Goal: Information Seeking & Learning: Check status

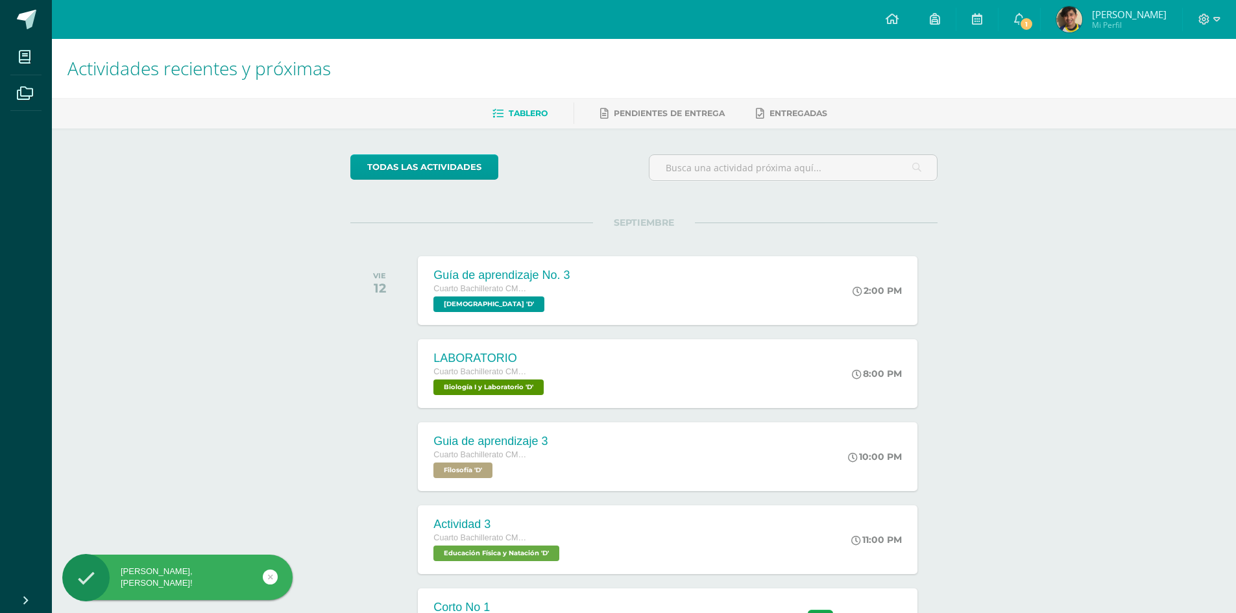
click at [952, 292] on div "todas las Actividades No tienes actividades Échale un vistazo a los demás perío…" at bounding box center [643, 475] width 639 height 694
click at [1034, 20] on span "1" at bounding box center [1026, 24] width 14 height 14
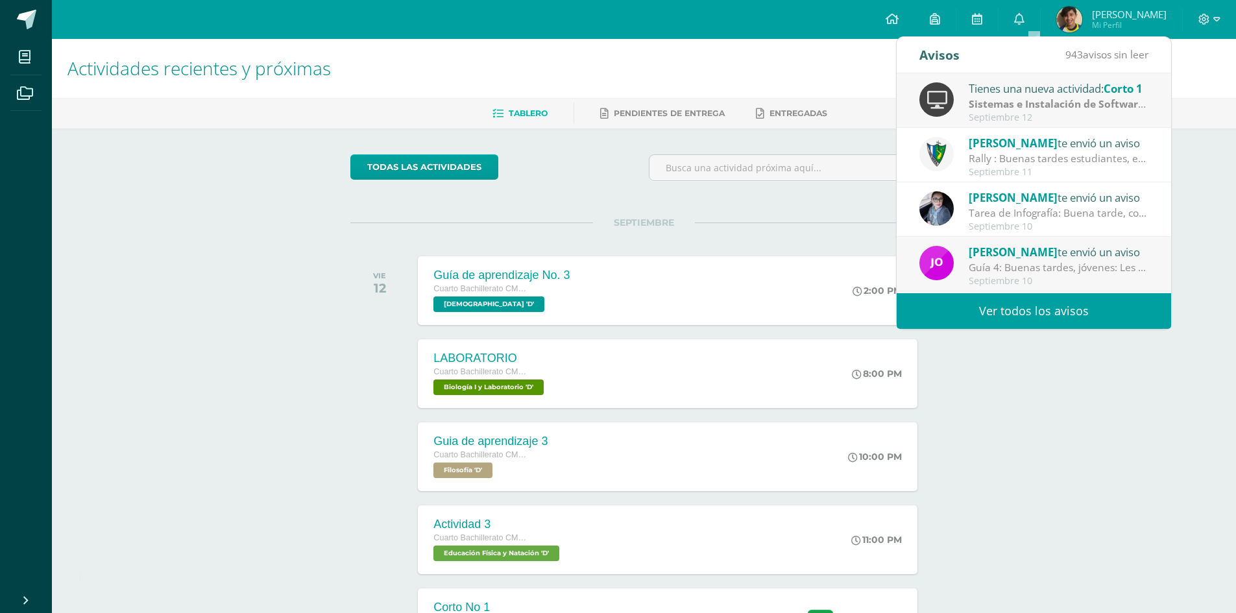
click at [1056, 121] on div "Septiembre 12" at bounding box center [1059, 117] width 180 height 11
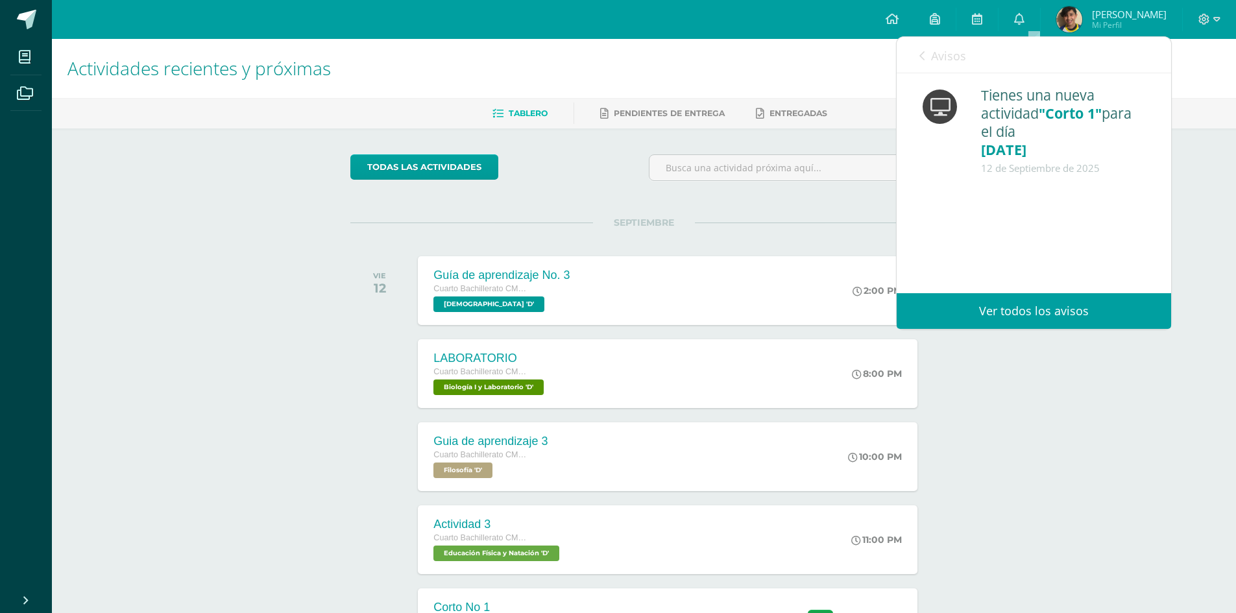
click at [926, 51] on link "Avisos" at bounding box center [942, 55] width 47 height 37
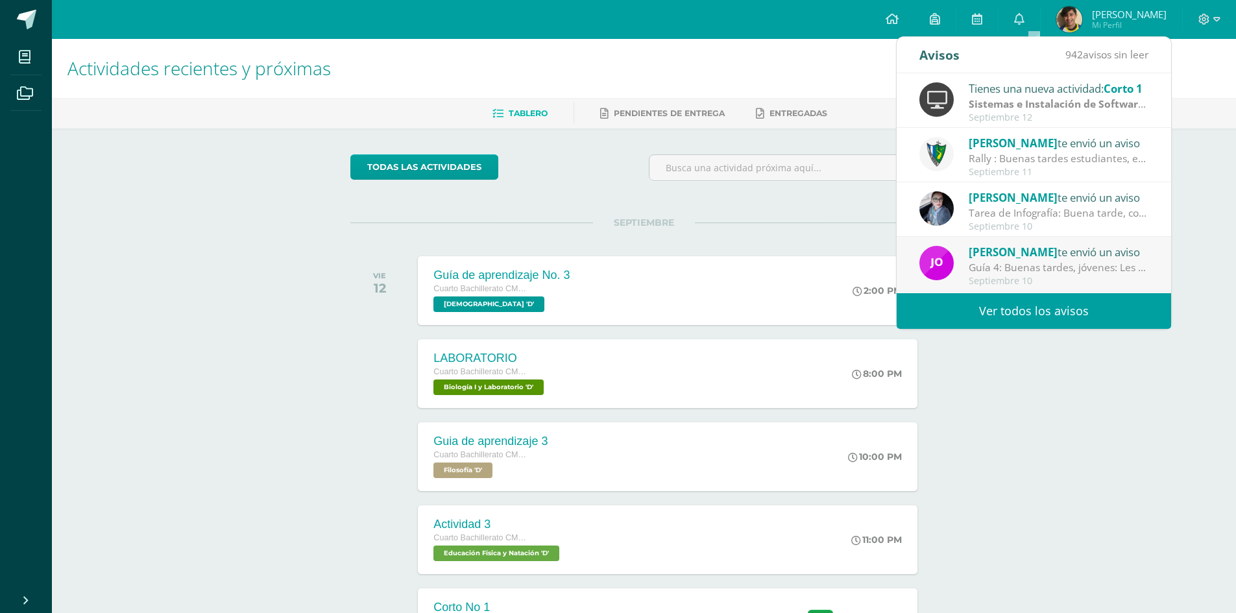
click at [1039, 114] on div "Septiembre 12" at bounding box center [1059, 117] width 180 height 11
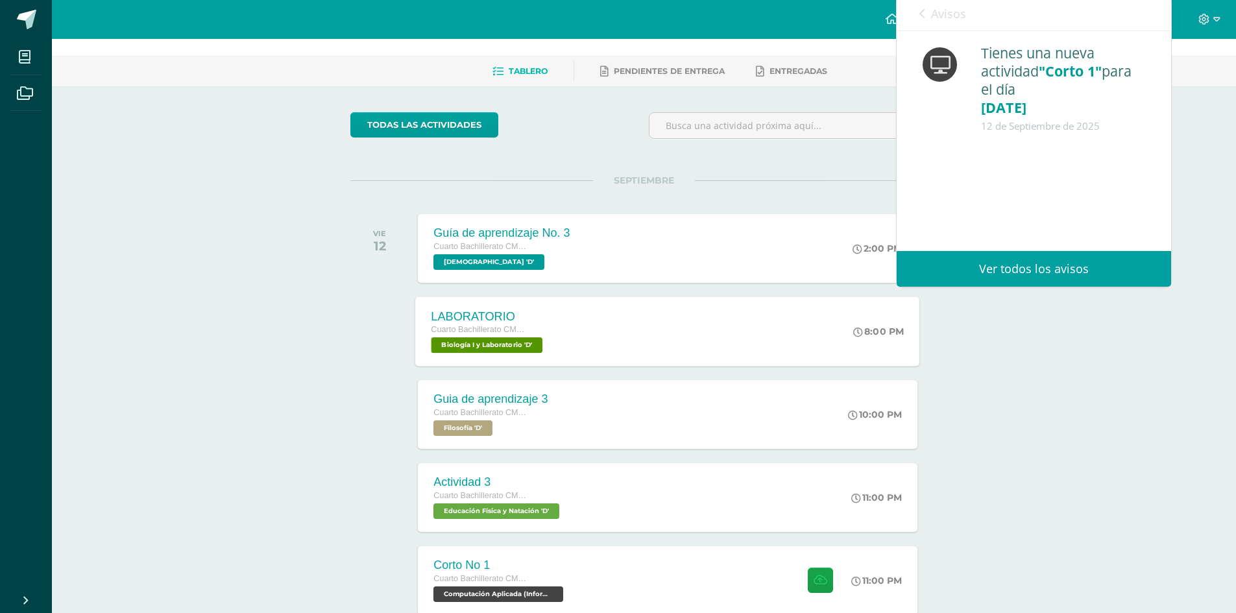
scroll to position [65, 0]
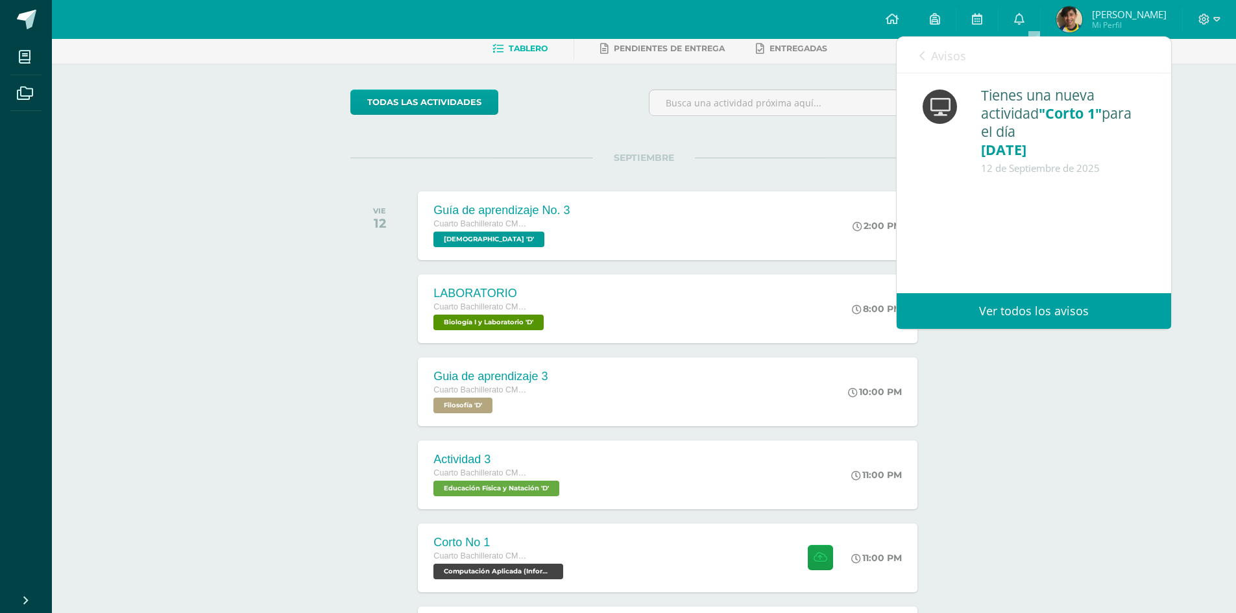
click at [1034, 311] on link "Ver todos los avisos" at bounding box center [1034, 311] width 274 height 36
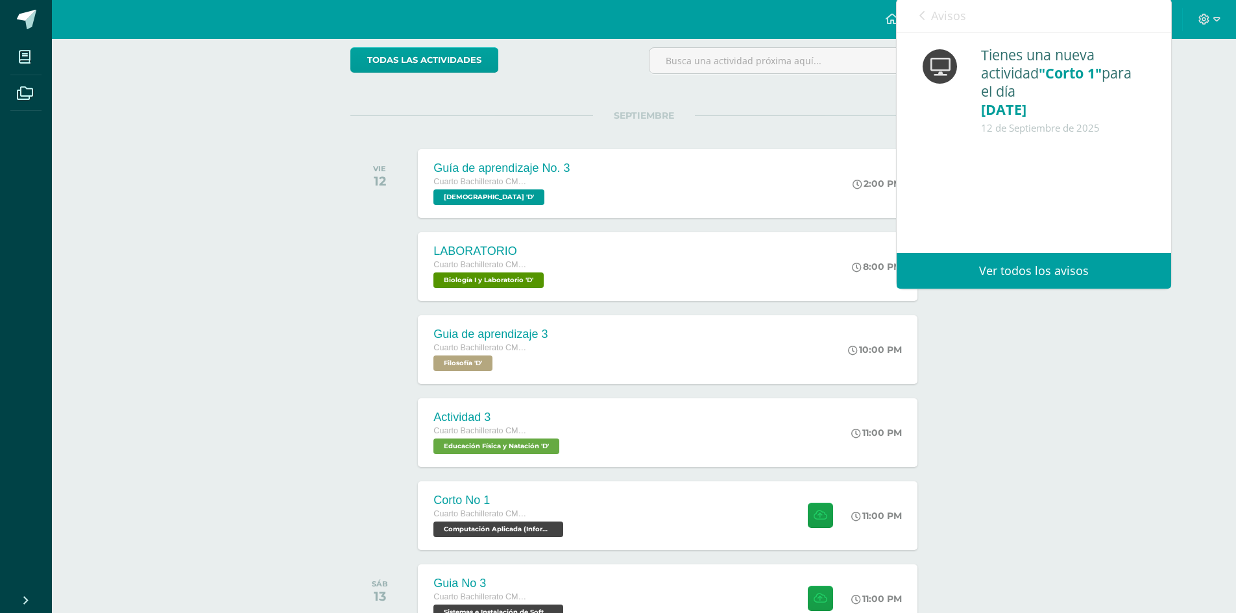
scroll to position [130, 0]
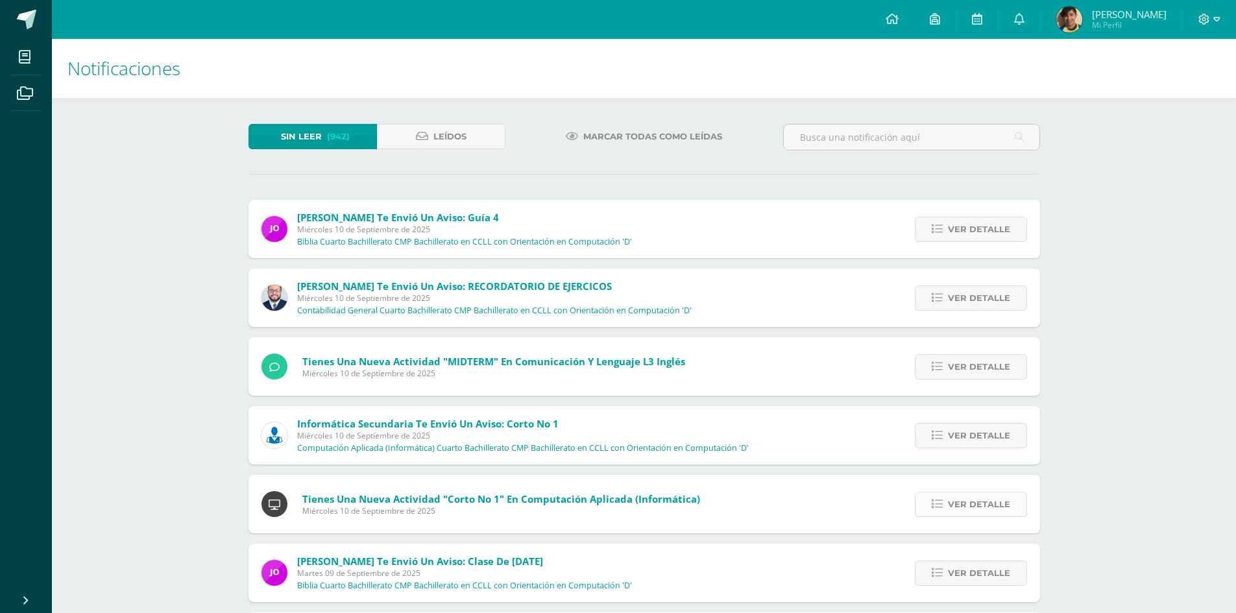
click at [959, 493] on span "Ver detalle" at bounding box center [979, 504] width 62 height 24
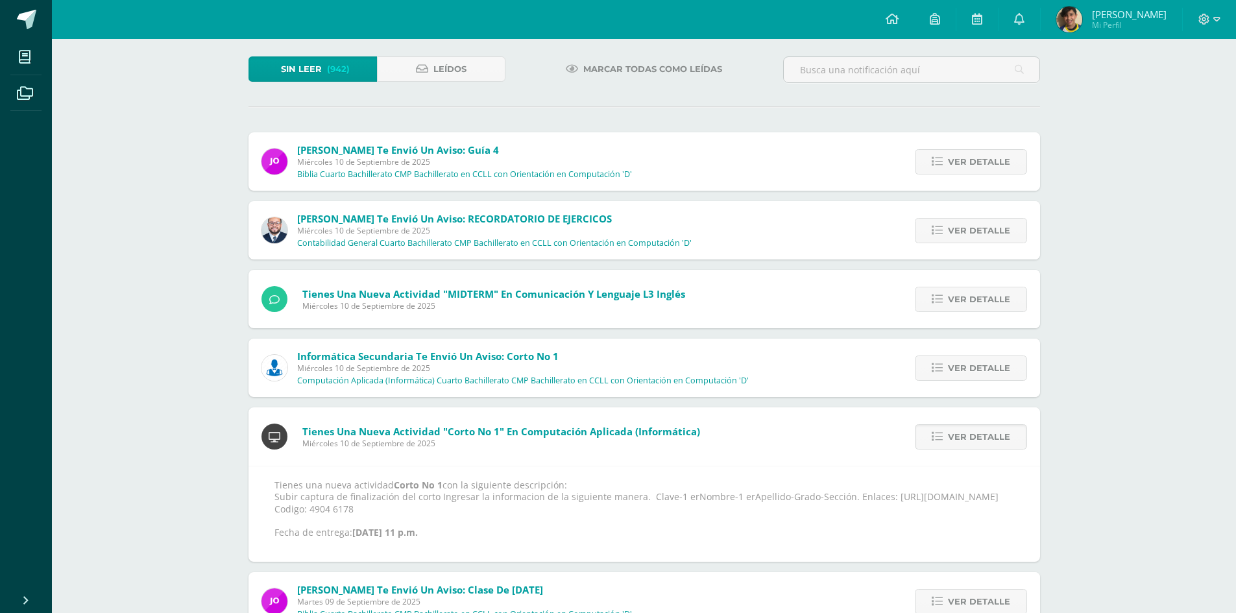
scroll to position [130, 0]
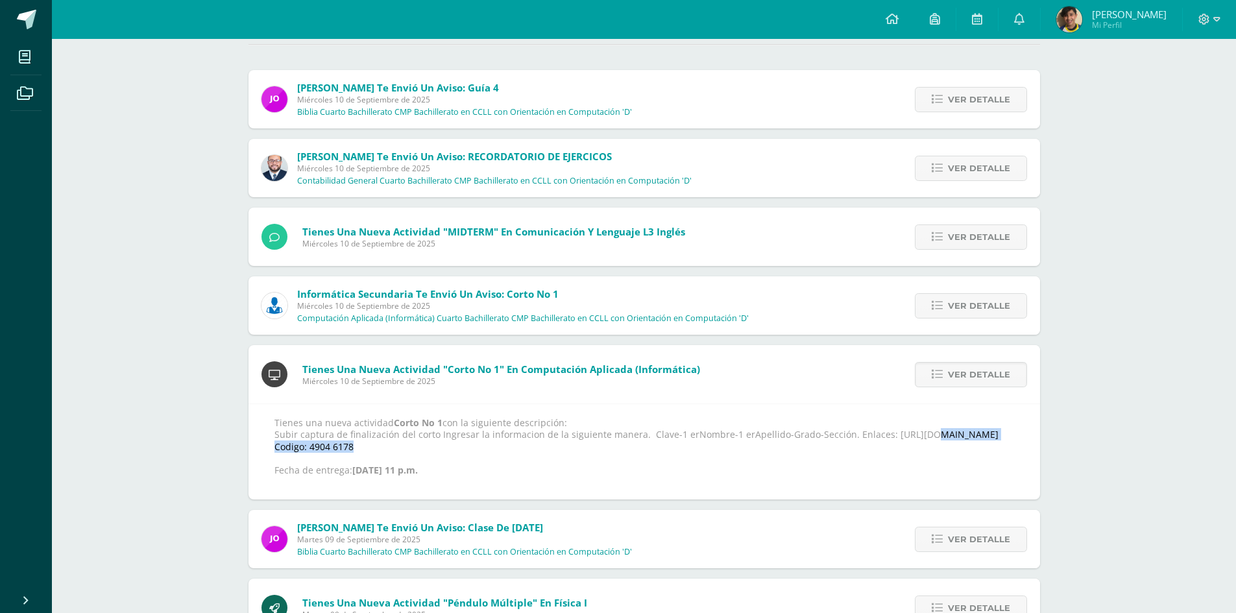
drag, startPoint x: 875, startPoint y: 435, endPoint x: 998, endPoint y: 433, distance: 122.6
click at [998, 433] on p "Tienes una nueva actividad Corto No 1 con la siguiente descripción: Subir captu…" at bounding box center [644, 446] width 740 height 59
copy p "https://wayground.com/join?"
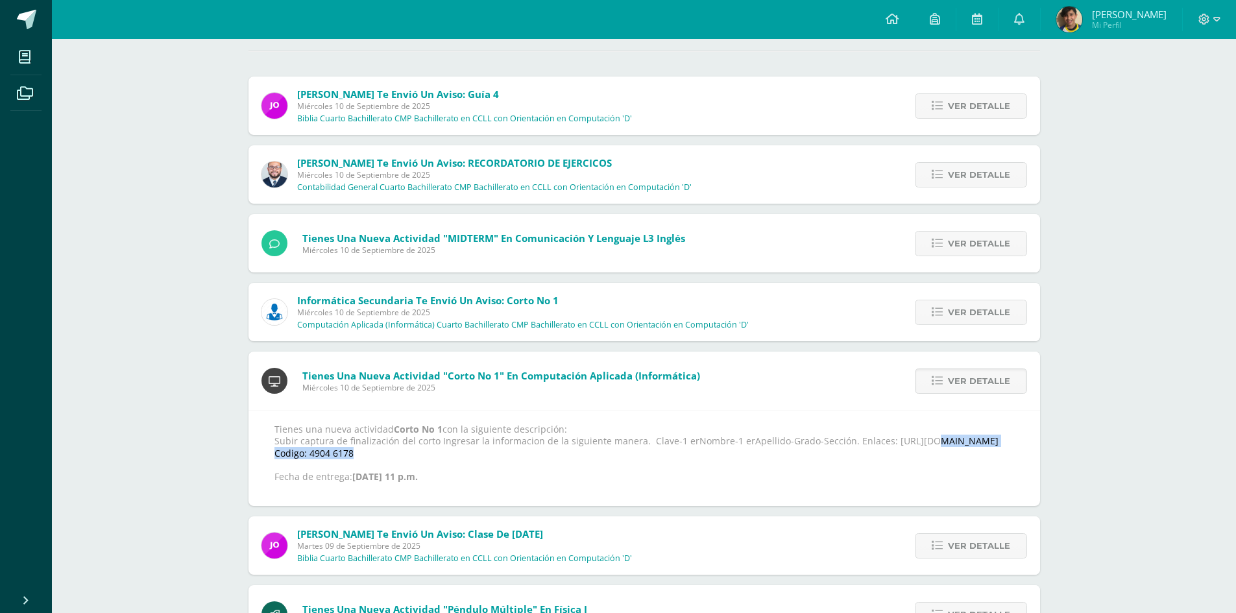
scroll to position [0, 0]
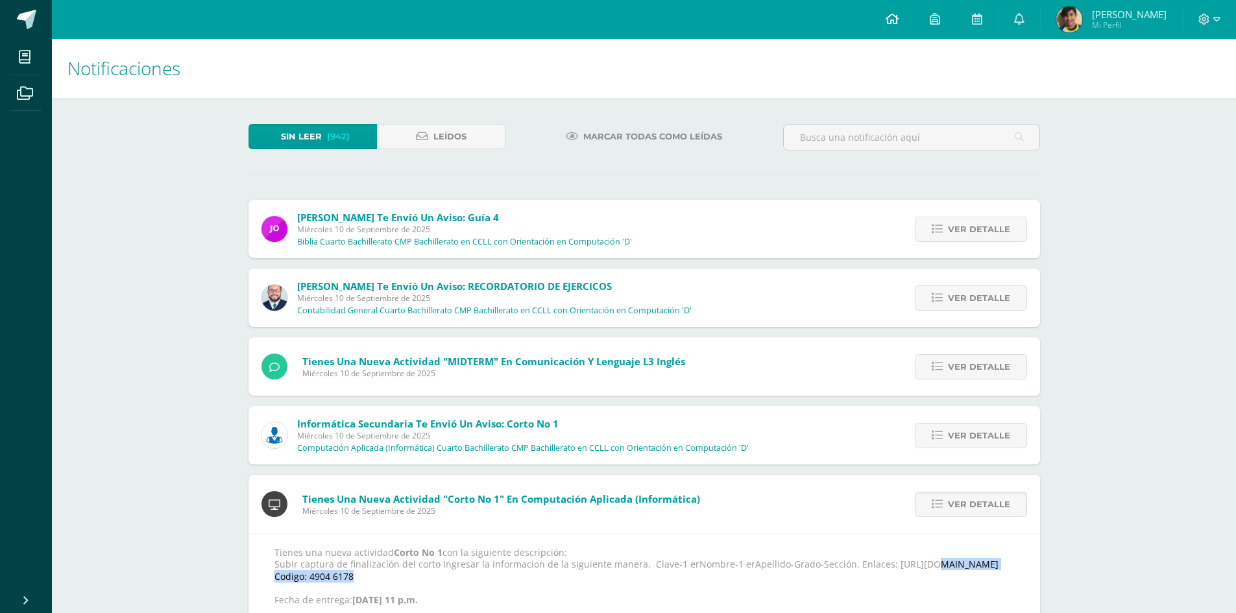
click at [899, 15] on icon at bounding box center [892, 19] width 13 height 12
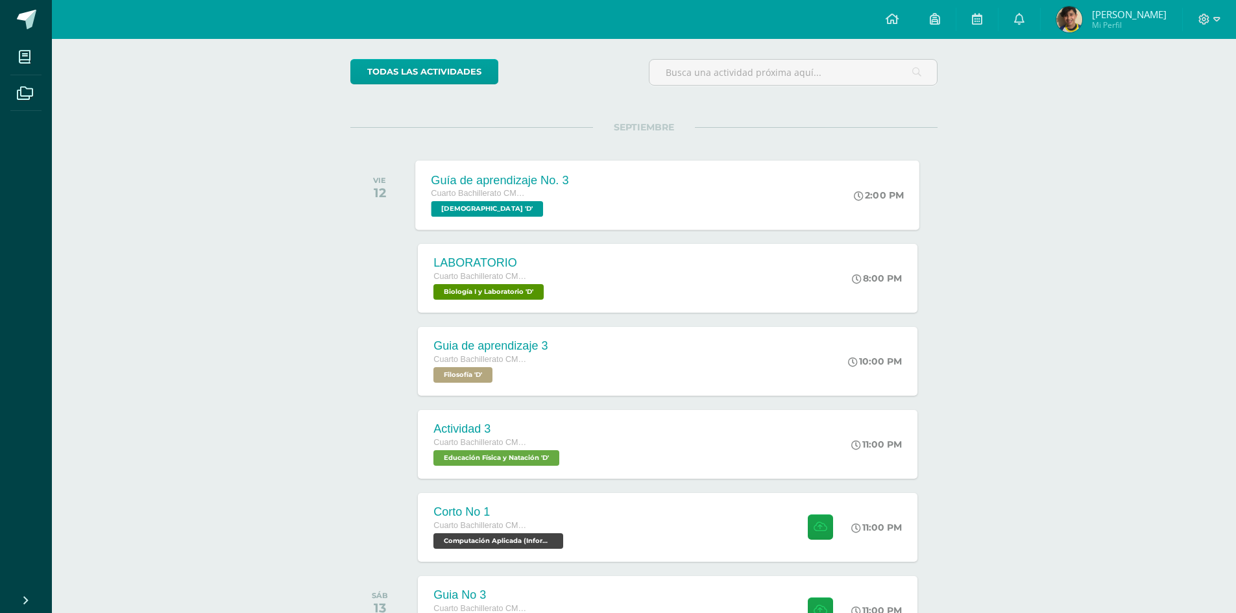
scroll to position [209, 0]
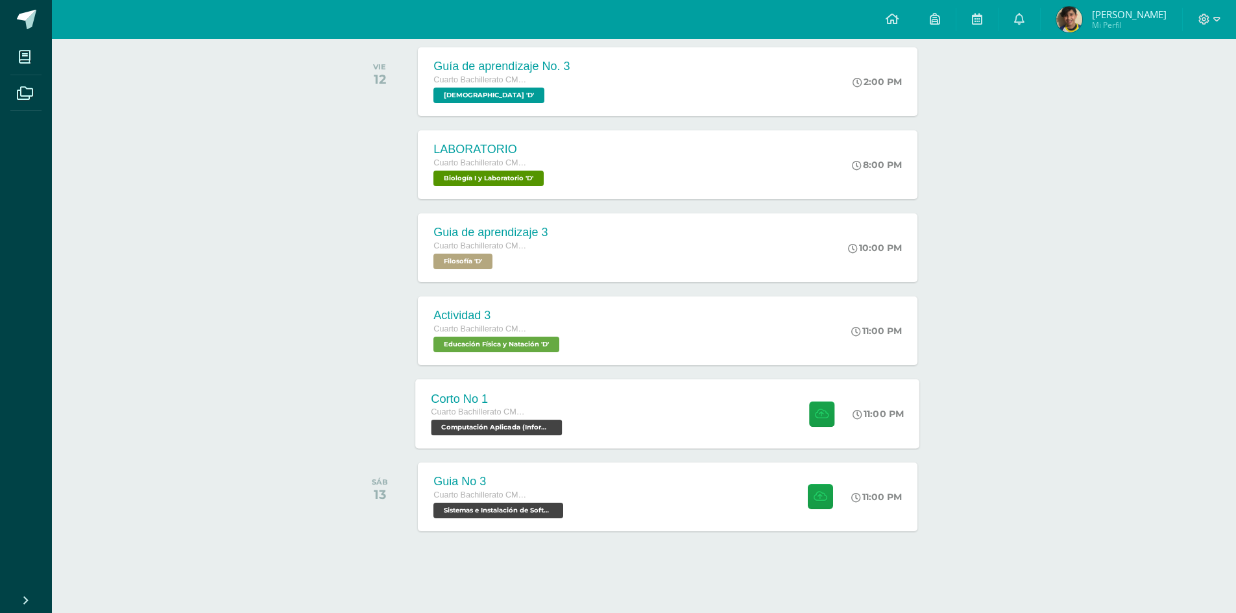
click at [677, 411] on div "Corto No 1 Cuarto Bachillerato CMP Bachillerato en CCLL con Orientación en Comp…" at bounding box center [668, 413] width 504 height 69
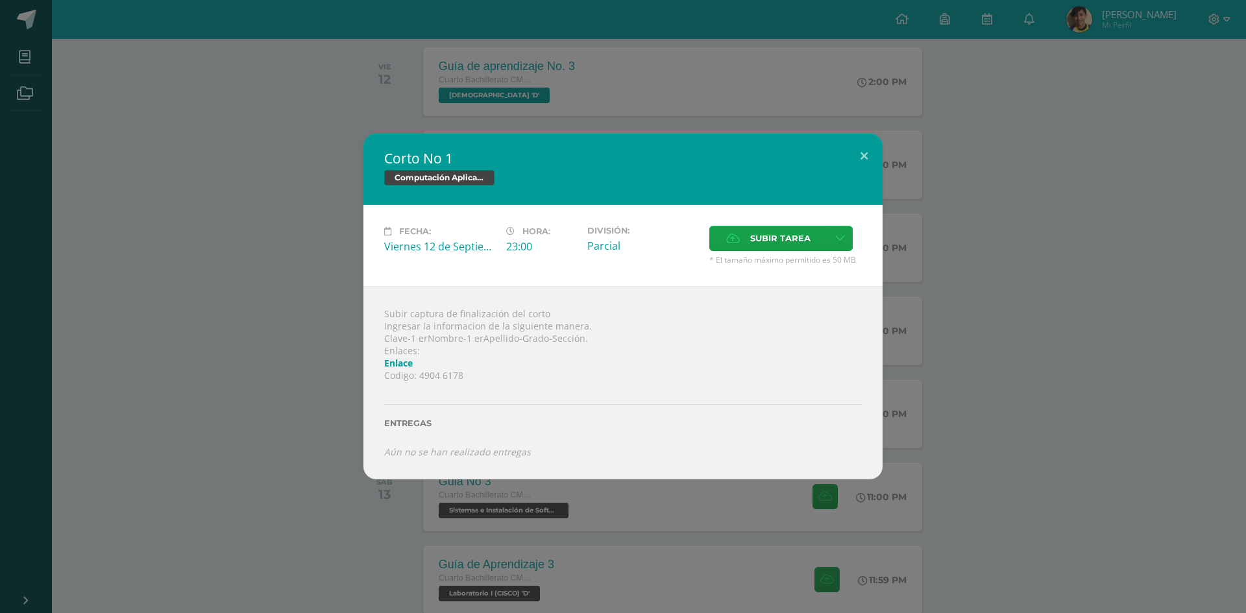
click at [326, 333] on div "Corto No 1 Computación Aplicada (Informática) Fecha: Viernes 12 de Septiembre H…" at bounding box center [622, 306] width 1235 height 345
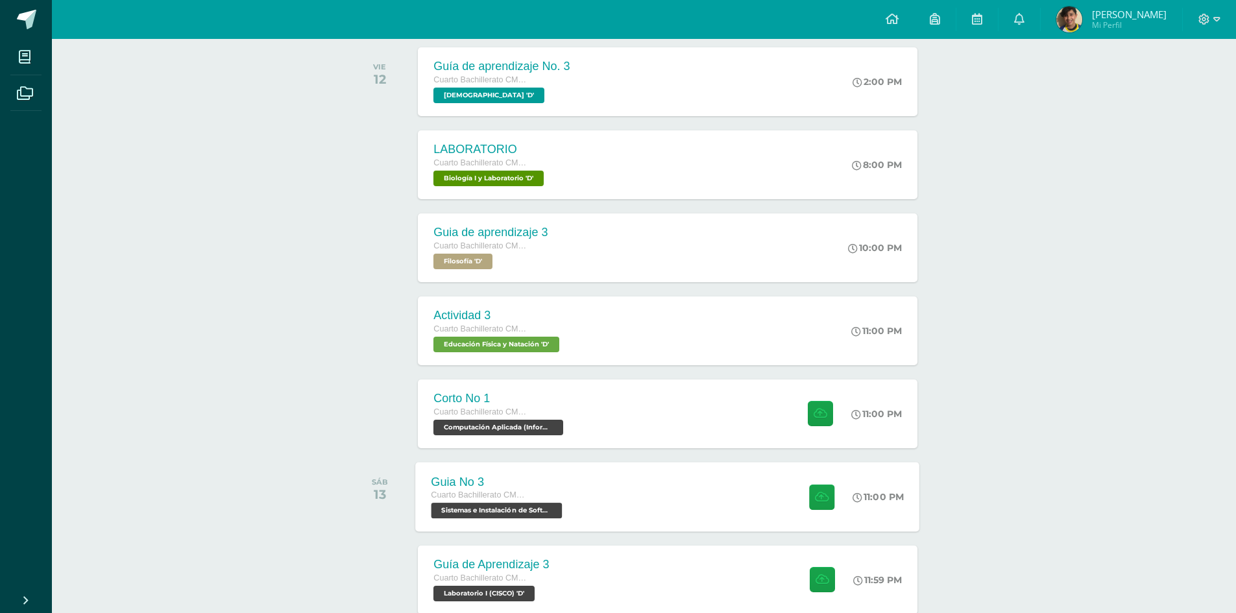
click at [572, 498] on div "Guia No 3 Cuarto Bachillerato CMP Bachillerato en CCLL con Orientación en Compu…" at bounding box center [498, 496] width 165 height 69
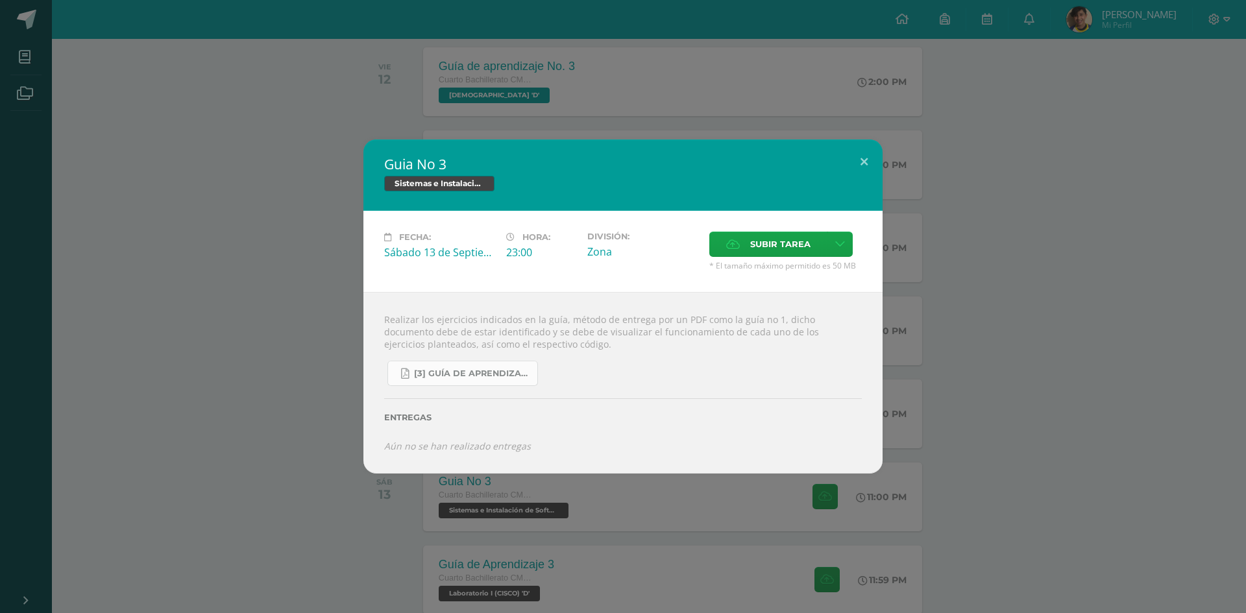
click at [492, 372] on span "[3] Guía de Aprendizaje - Sistemas e Instalación de Software.pdf" at bounding box center [472, 374] width 117 height 10
click at [906, 298] on div "Guia No 3 Sistemas e Instalación de Software (Desarrollo de Software) Fecha: Sá…" at bounding box center [622, 305] width 1235 height 333
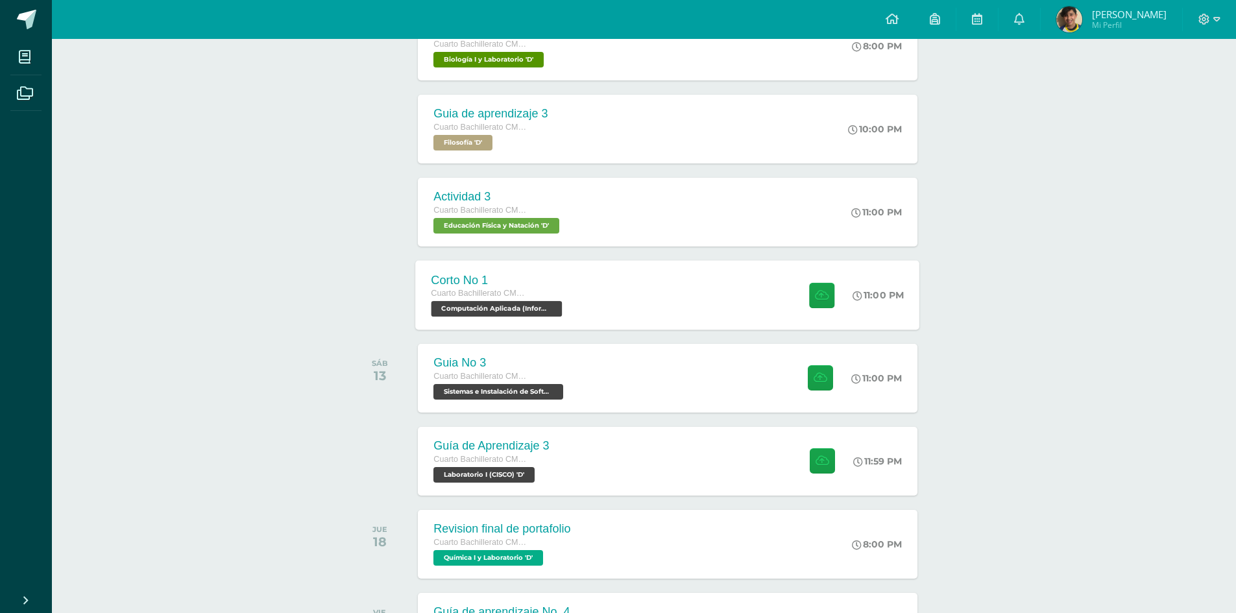
scroll to position [339, 0]
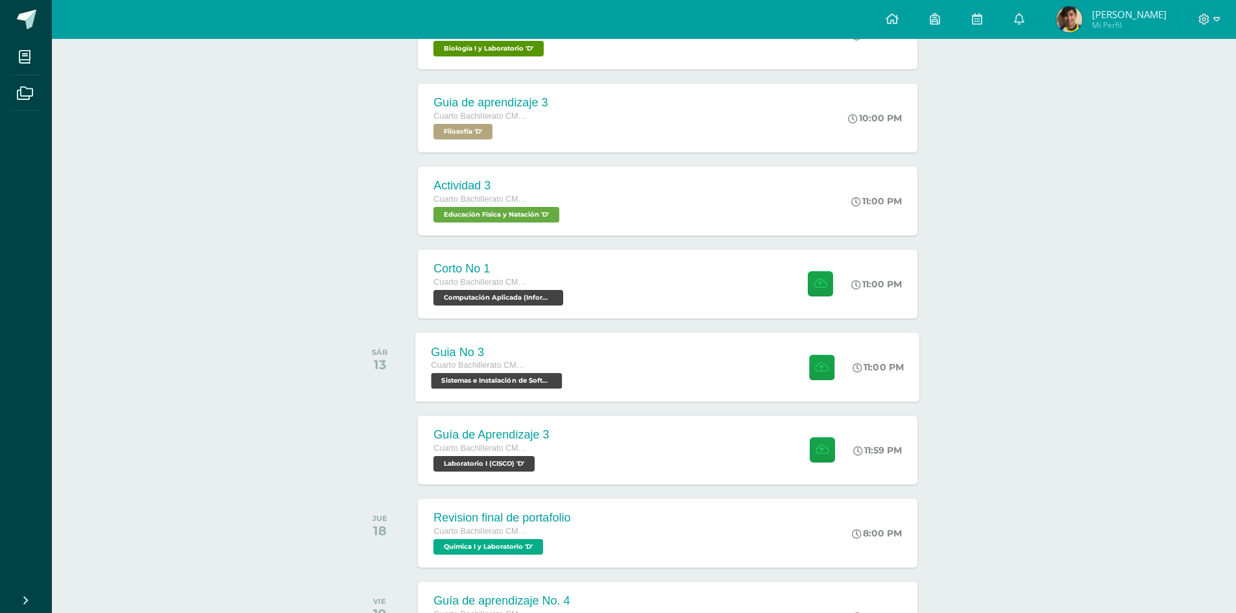
click at [629, 395] on div "Guia No 3 Cuarto Bachillerato CMP Bachillerato en CCLL con Orientación en Compu…" at bounding box center [668, 366] width 504 height 69
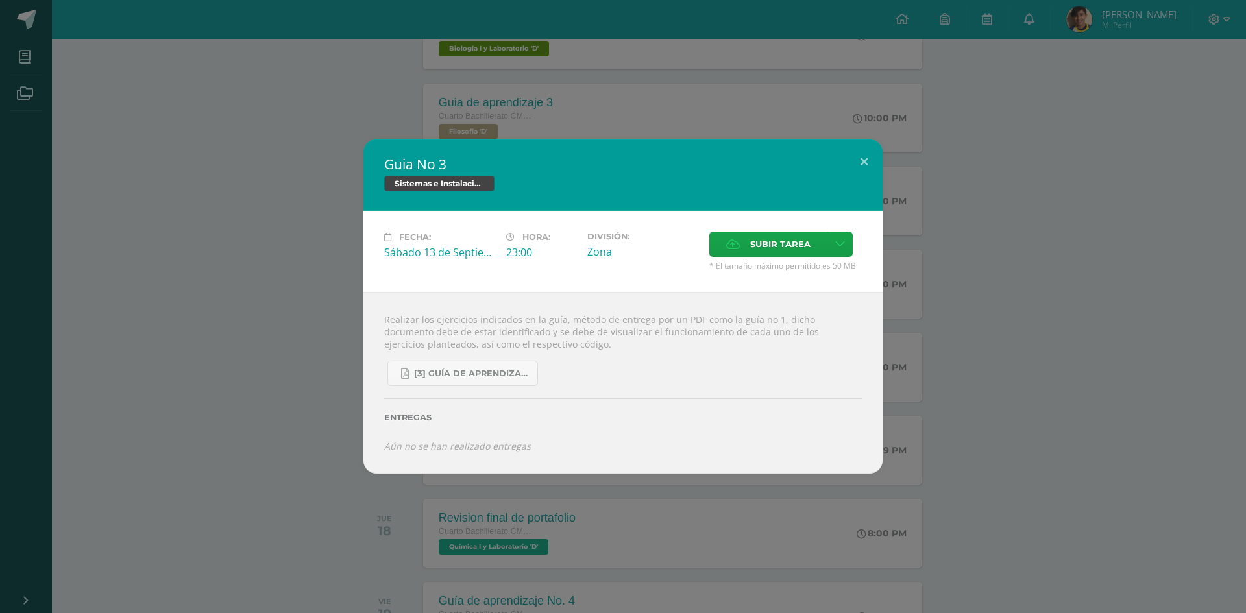
click at [298, 344] on div "Guia No 3 Sistemas e Instalación de Software (Desarrollo de Software) Fecha: Sá…" at bounding box center [622, 305] width 1235 height 333
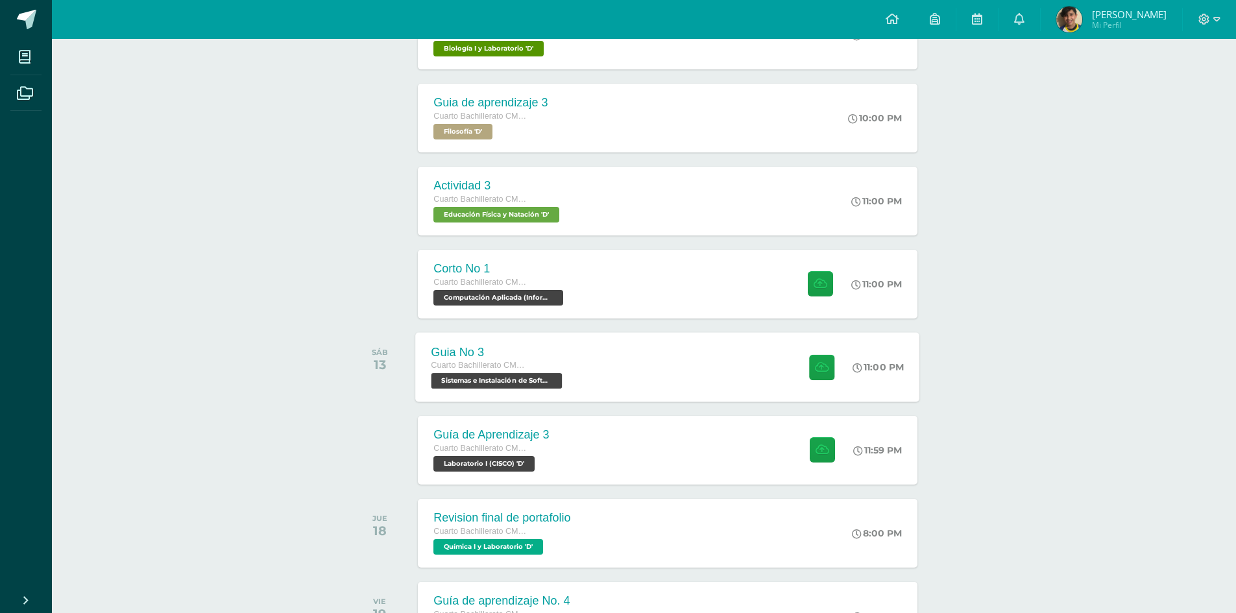
click at [609, 374] on div "Guia No 3 Cuarto Bachillerato CMP Bachillerato en CCLL con Orientación en Compu…" at bounding box center [668, 366] width 504 height 69
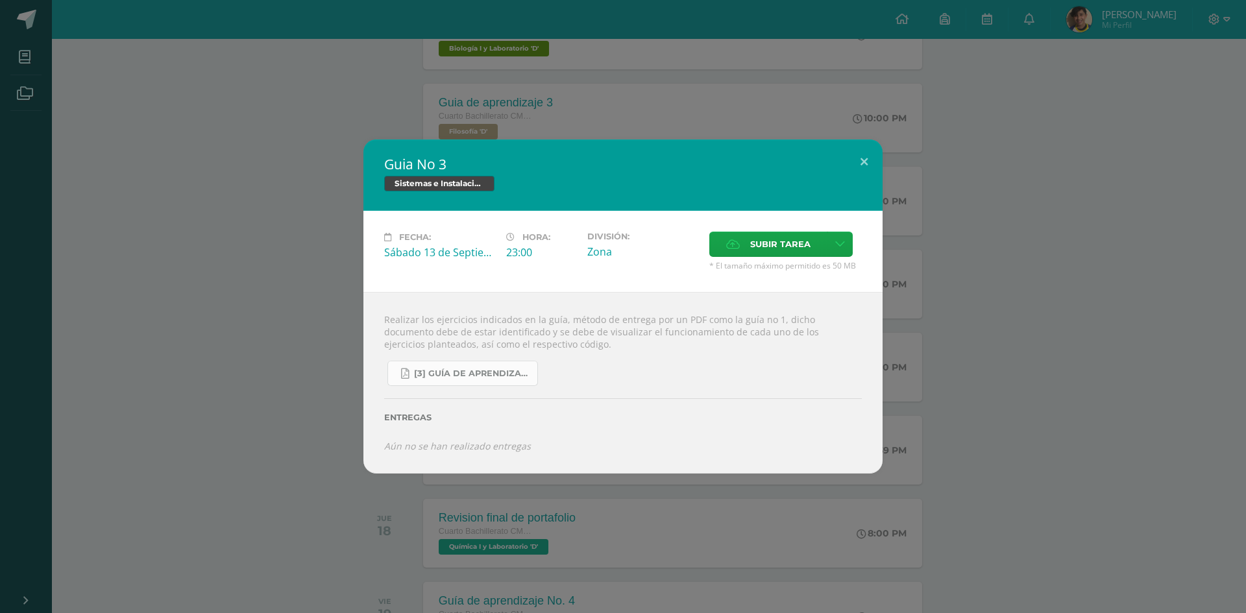
click at [504, 380] on link "[3] Guía de Aprendizaje - Sistemas e Instalación de Software.pdf" at bounding box center [462, 373] width 151 height 25
click at [478, 376] on span "[3] Guía de Aprendizaje - Sistemas e Instalación de Software.pdf" at bounding box center [472, 374] width 117 height 10
drag, startPoint x: 545, startPoint y: 104, endPoint x: 724, endPoint y: 45, distance: 188.3
click at [546, 103] on div "Guia No 3 Sistemas e Instalación de Software (Desarrollo de Software) Fecha: Sá…" at bounding box center [623, 306] width 1246 height 613
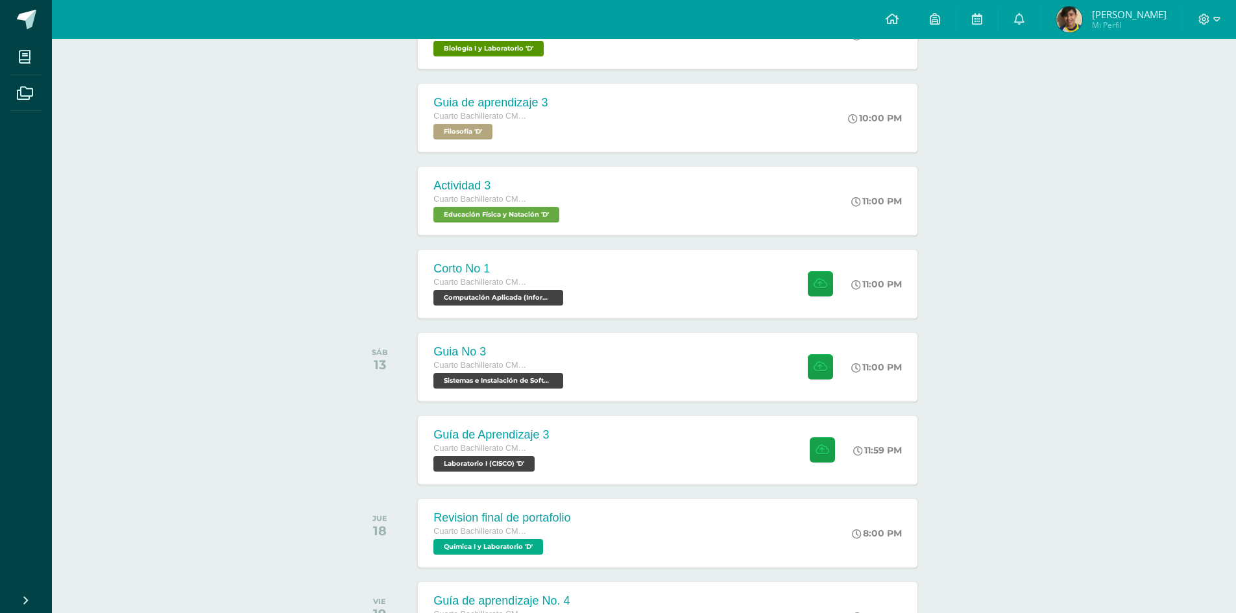
click at [1135, 11] on span "Santiago José" at bounding box center [1129, 14] width 75 height 13
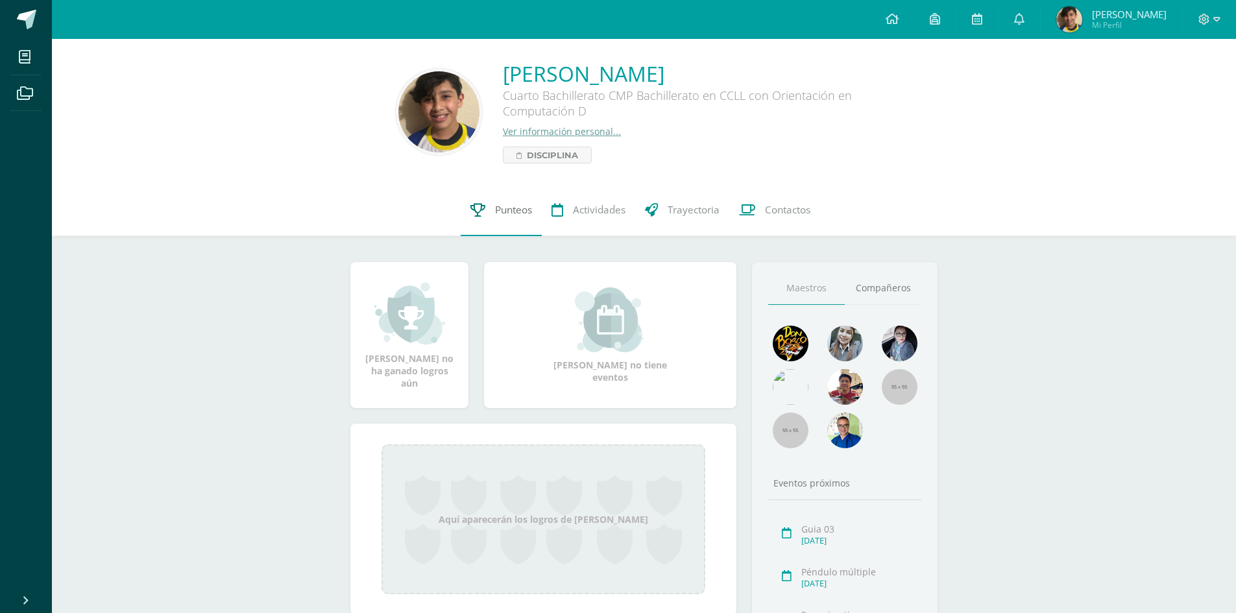
click at [490, 211] on link "Punteos" at bounding box center [501, 210] width 81 height 52
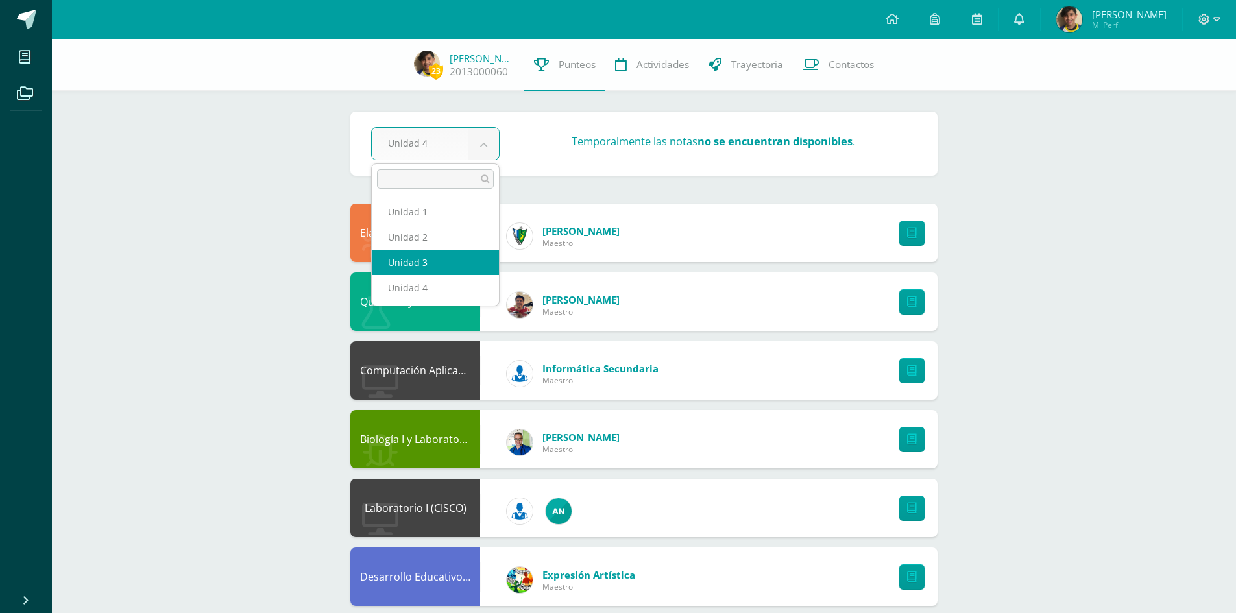
select select "Unidad 3"
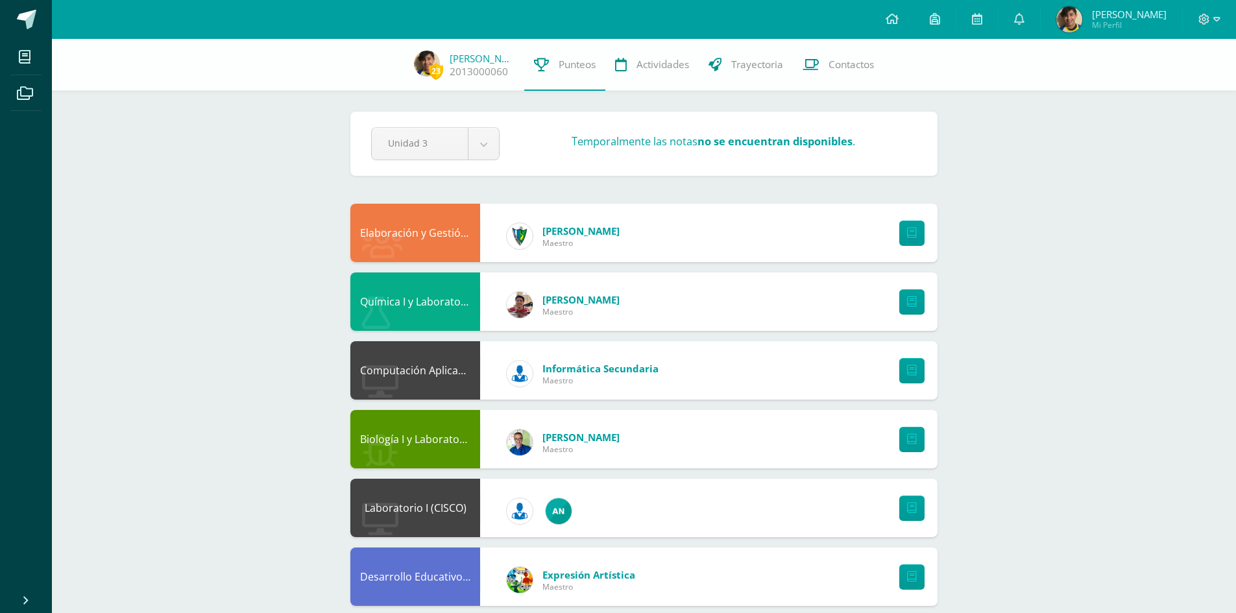
click at [1194, 24] on div at bounding box center [1209, 19] width 53 height 39
click at [1209, 20] on icon at bounding box center [1204, 19] width 11 height 11
click at [1204, 97] on link "Cerrar sesión" at bounding box center [1169, 88] width 103 height 19
